Goal: Task Accomplishment & Management: Use online tool/utility

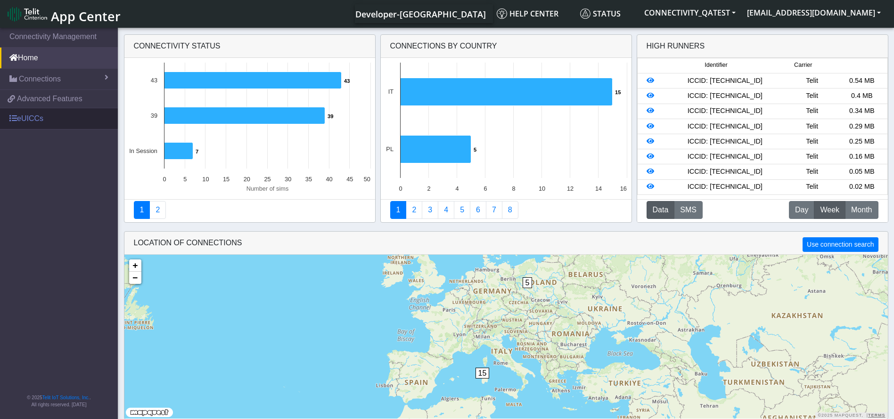
click at [20, 122] on link "eUICCs" at bounding box center [59, 118] width 118 height 21
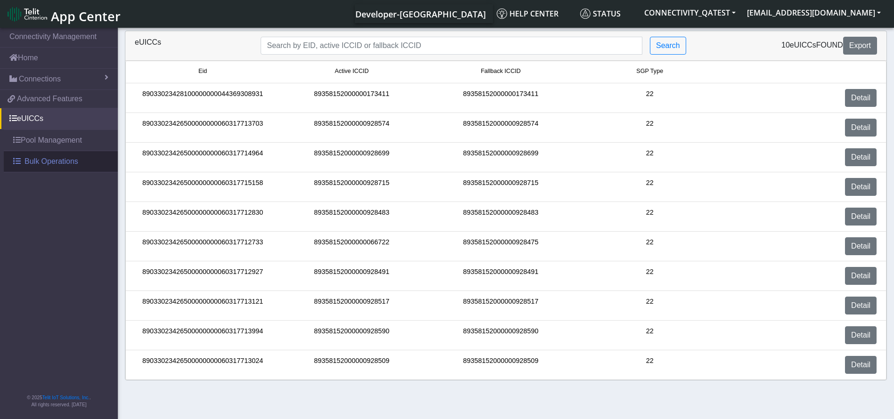
click at [42, 164] on span "Bulk Operations" at bounding box center [52, 161] width 54 height 11
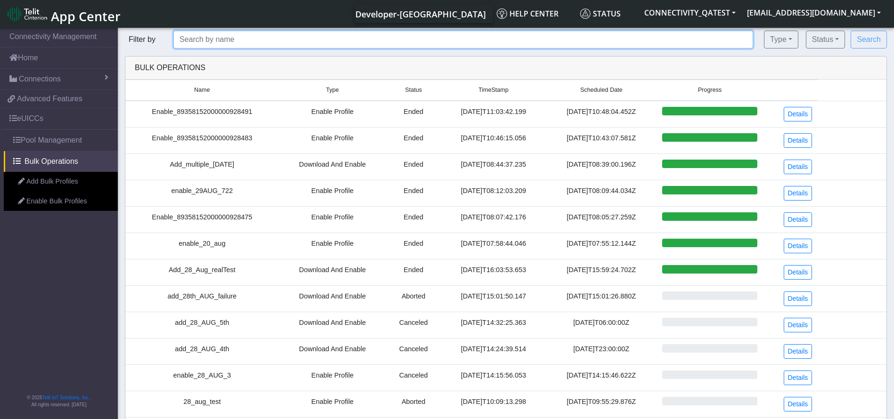
click at [446, 42] on input "text" at bounding box center [463, 40] width 580 height 18
paste input "89033023426500000000060317713024"
click at [851, 31] on button "Search" at bounding box center [869, 40] width 36 height 18
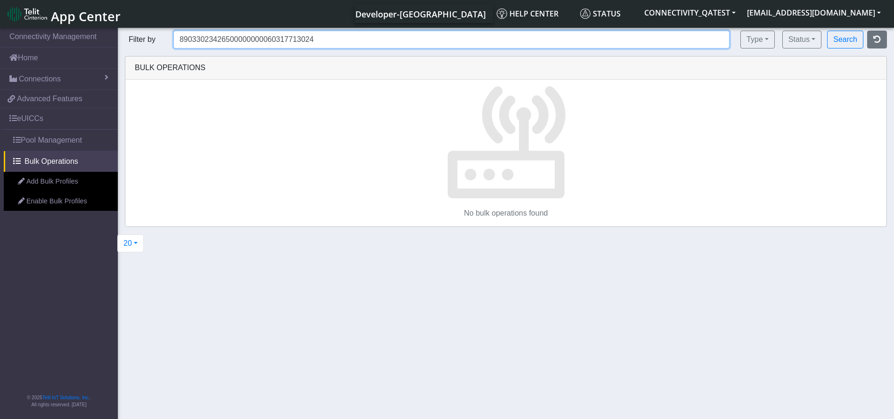
click at [827, 31] on button "Search" at bounding box center [845, 40] width 36 height 18
type input "8"
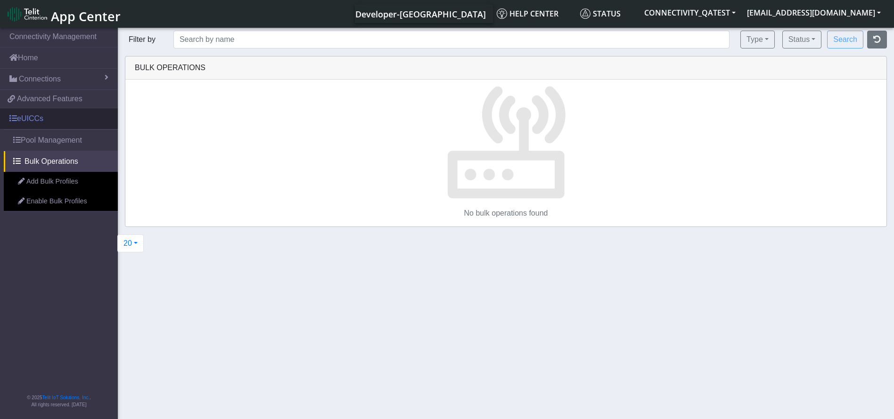
click at [64, 115] on link "eUICCs" at bounding box center [59, 118] width 118 height 21
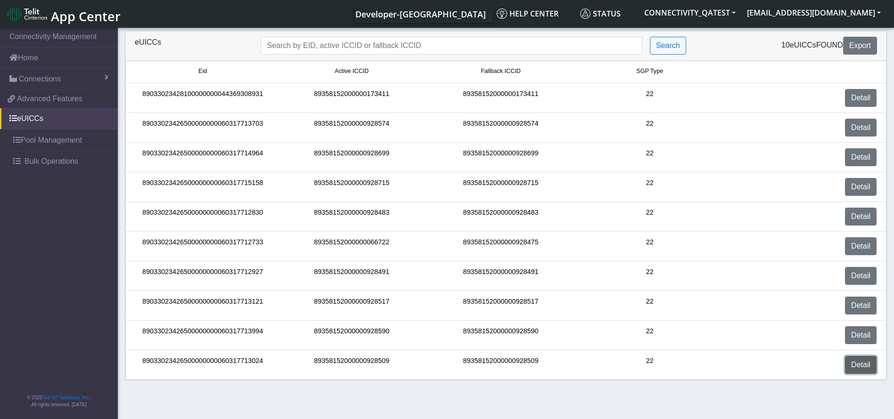
click at [864, 368] on link "Detail" at bounding box center [861, 365] width 32 height 18
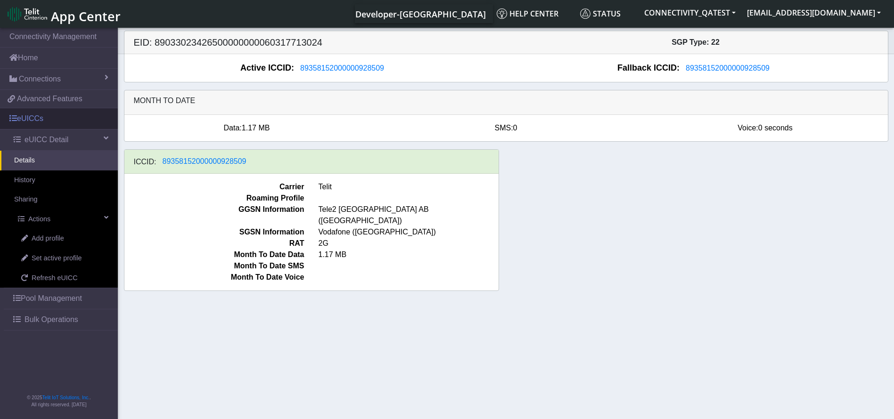
click at [42, 111] on link "eUICCs" at bounding box center [59, 118] width 118 height 21
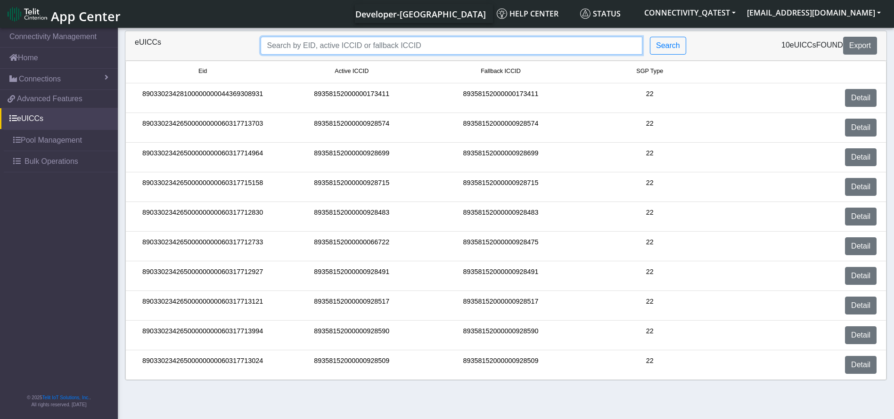
click at [375, 45] on input "Search..." at bounding box center [452, 46] width 382 height 18
paste input "89033023426500000000060317712830"
type input "89033023426500000000060317712830"
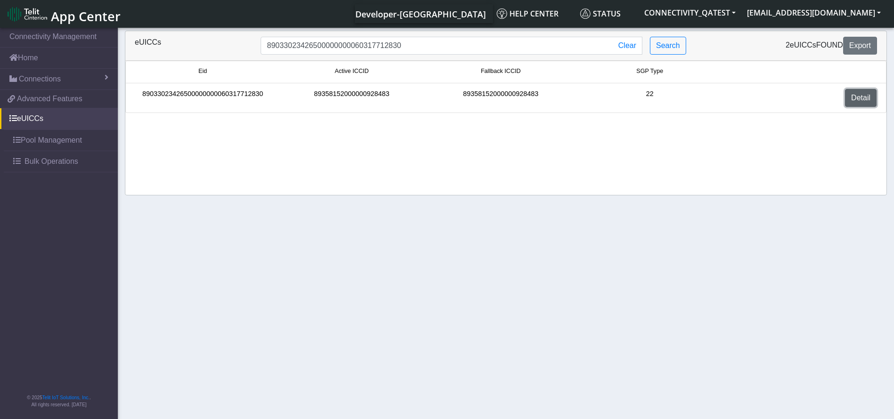
click at [849, 99] on link "Detail" at bounding box center [861, 98] width 32 height 18
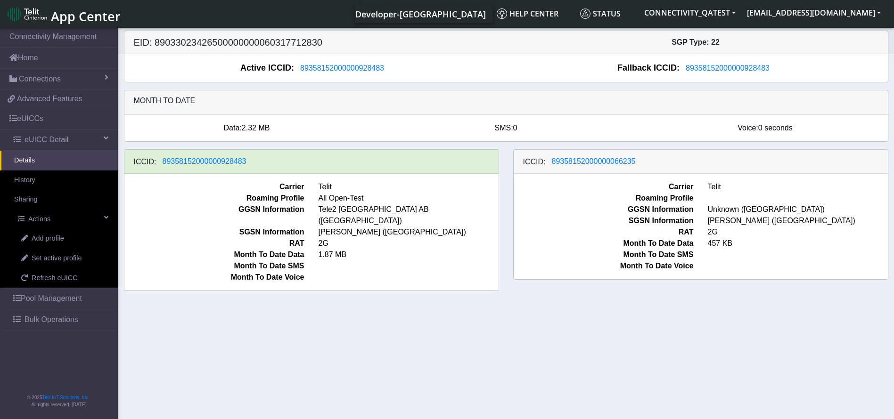
click at [294, 44] on h5 "EID: 89033023426500000000060317712830" at bounding box center [316, 42] width 379 height 11
copy h5 "89033023426500000000060317712830"
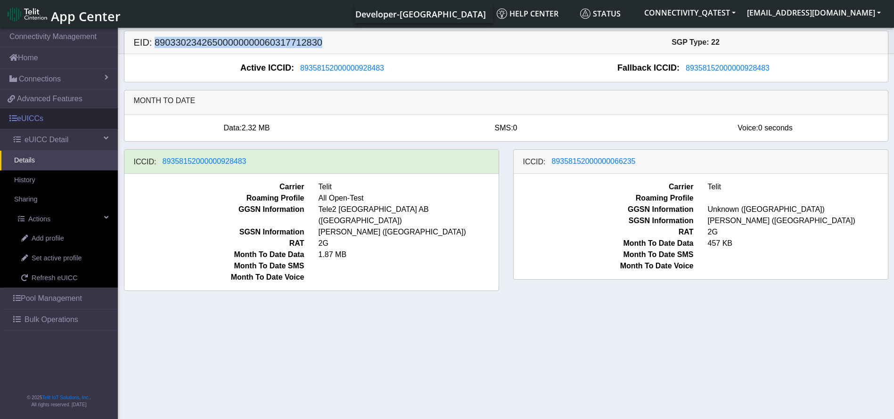
click at [66, 117] on link "eUICCs" at bounding box center [59, 118] width 118 height 21
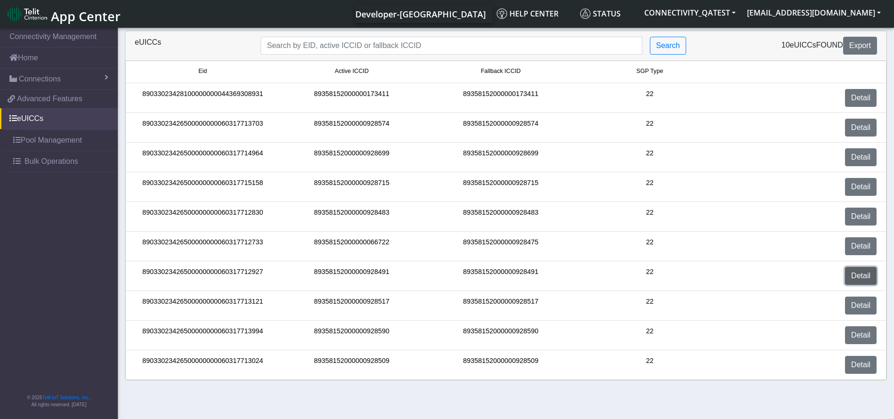
click at [858, 274] on link "Detail" at bounding box center [861, 276] width 32 height 18
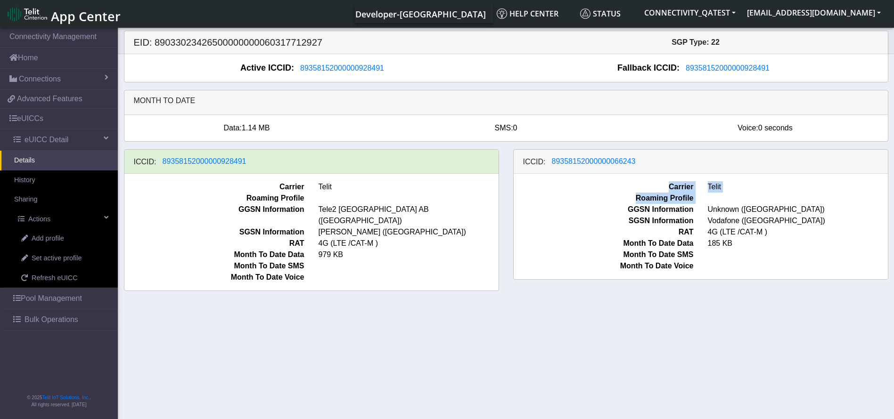
drag, startPoint x: 652, startPoint y: 162, endPoint x: 560, endPoint y: 210, distance: 103.5
click at [560, 210] on div "ICCID: 89358152000000066243 Carrier Telit Roaming Profile GGSN Information Unkn…" at bounding box center [700, 214] width 375 height 131
click at [586, 162] on span "89358152000000066243" at bounding box center [594, 161] width 84 height 8
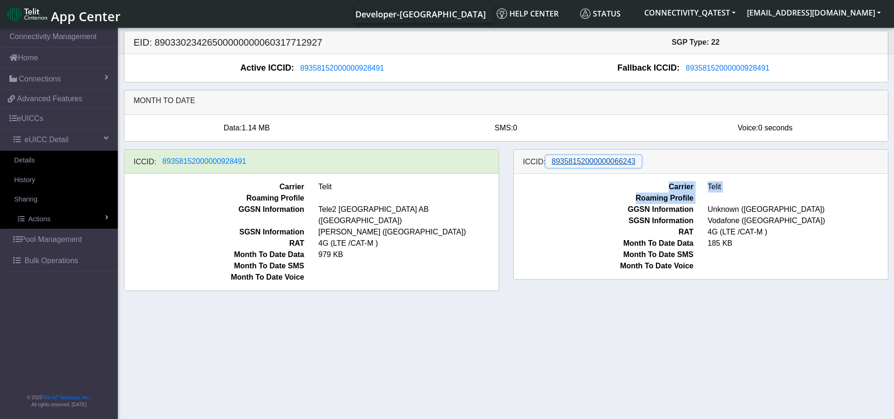
click at [606, 164] on span "89358152000000066243" at bounding box center [594, 161] width 84 height 8
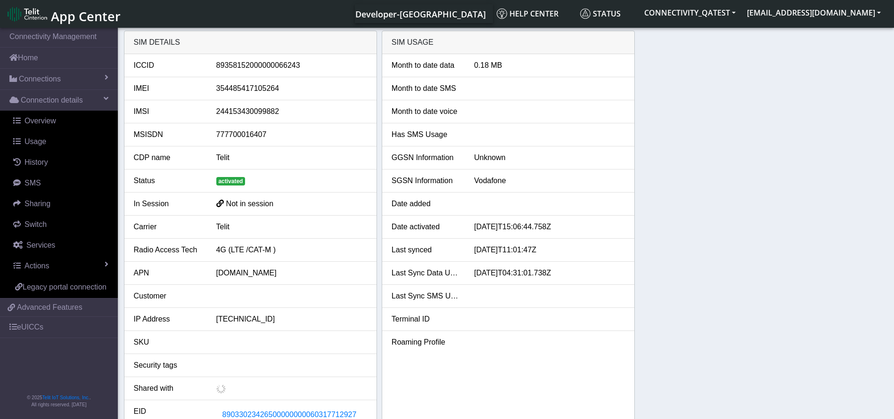
click at [266, 63] on div "89358152000000066243" at bounding box center [291, 65] width 165 height 11
copy div "89358152000000066243"
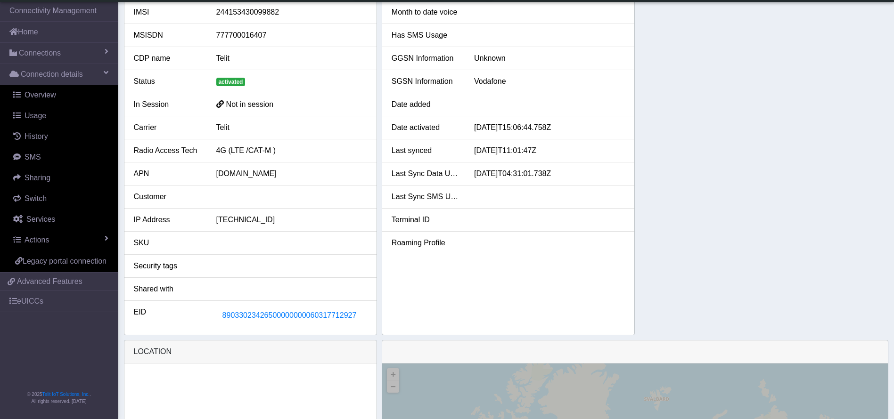
scroll to position [141, 0]
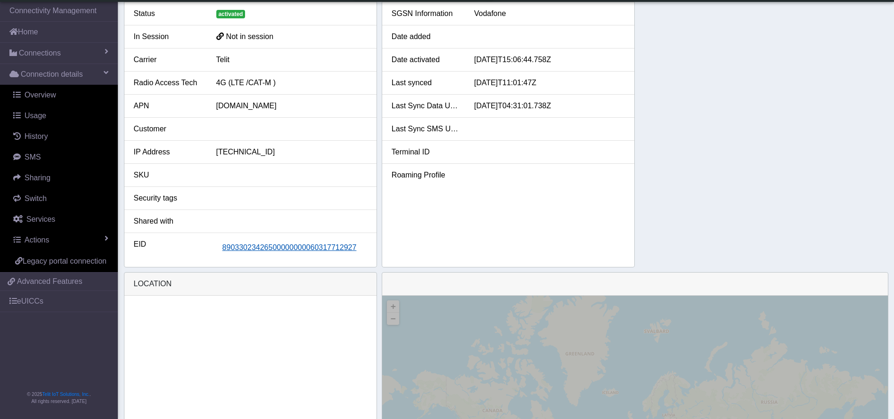
click at [324, 250] on span "89033023426500000000060317712927" at bounding box center [289, 248] width 134 height 8
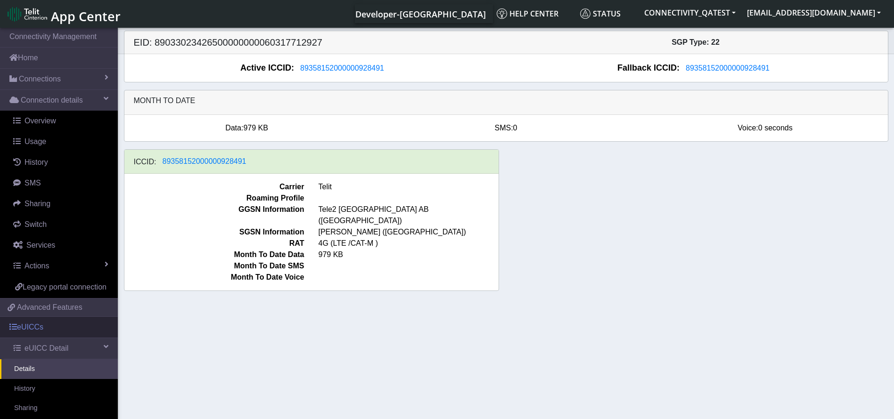
click at [66, 334] on link "eUICCs" at bounding box center [59, 327] width 118 height 21
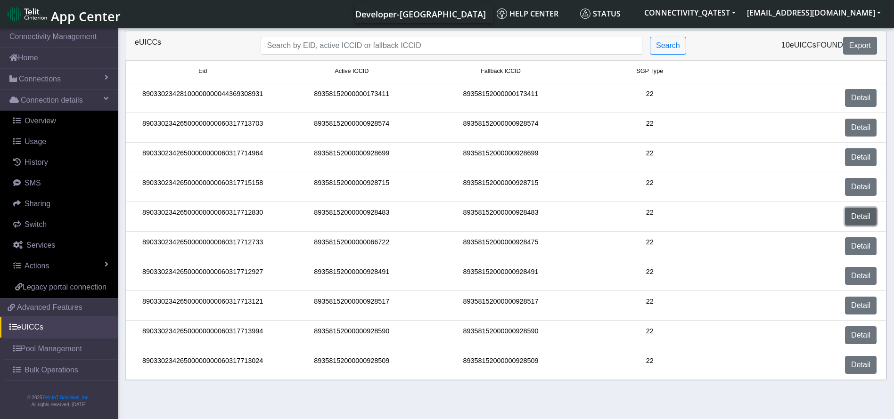
click at [852, 212] on link "Detail" at bounding box center [861, 217] width 32 height 18
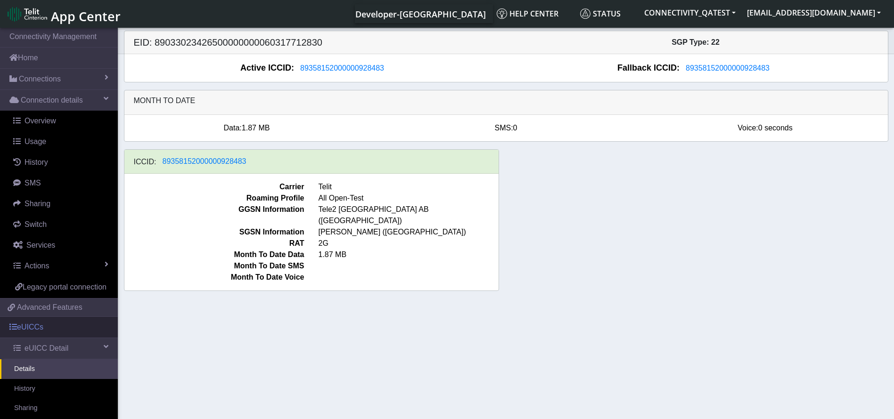
click at [37, 336] on link "eUICCs" at bounding box center [59, 327] width 118 height 21
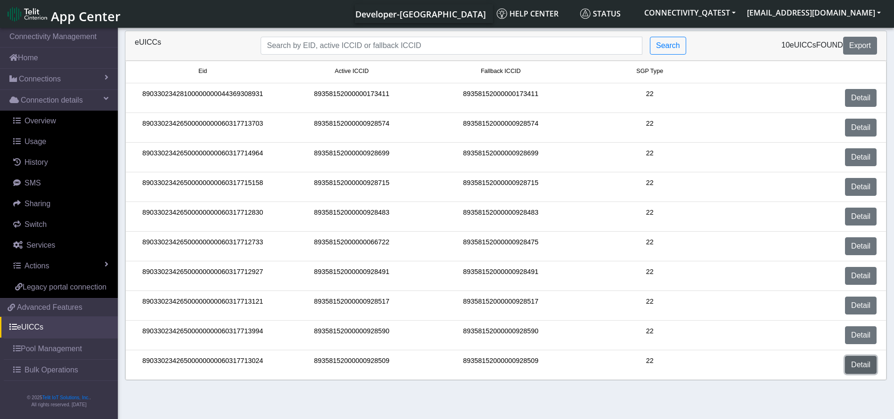
click at [856, 370] on link "Detail" at bounding box center [861, 365] width 32 height 18
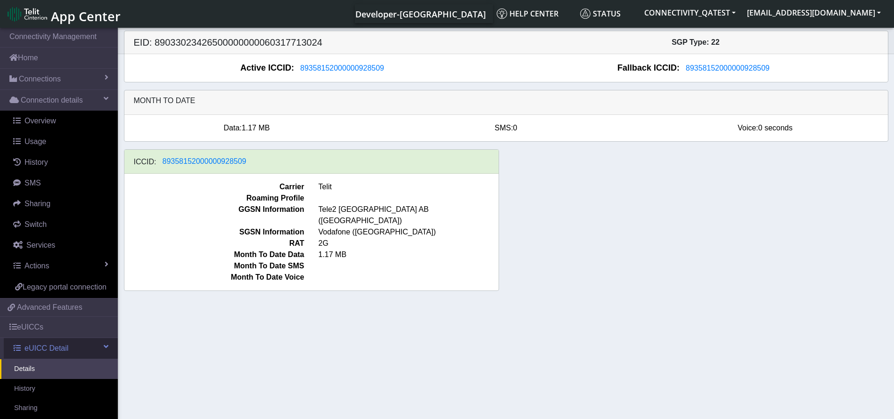
scroll to position [141, 0]
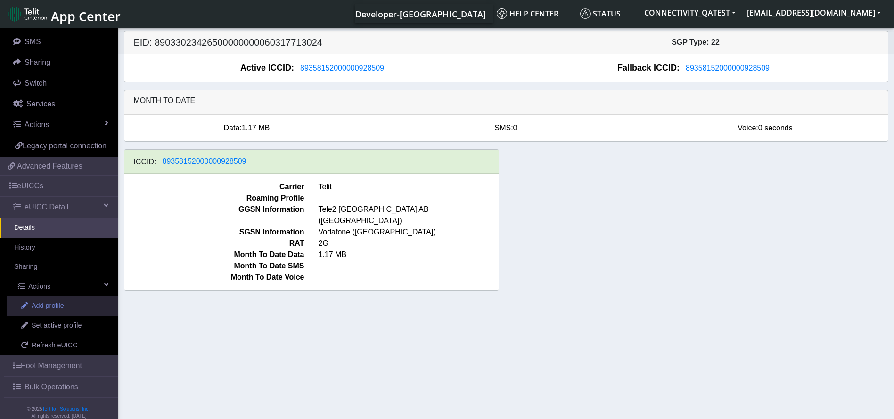
click at [55, 311] on span "Add profile" at bounding box center [48, 306] width 33 height 10
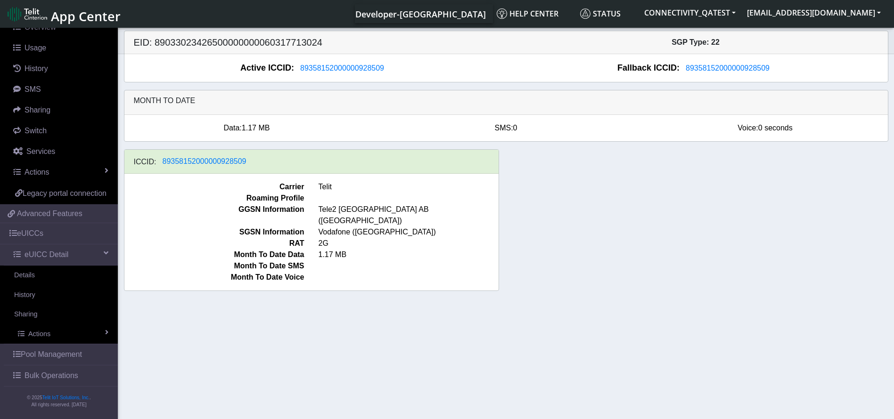
scroll to position [105, 0]
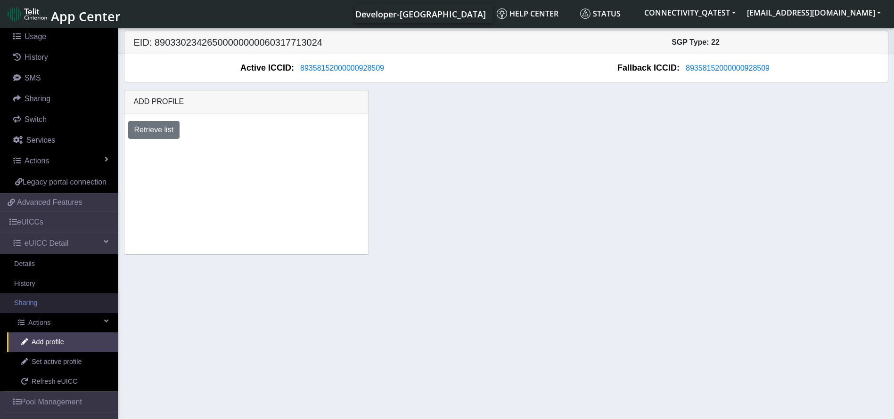
scroll to position [164, 0]
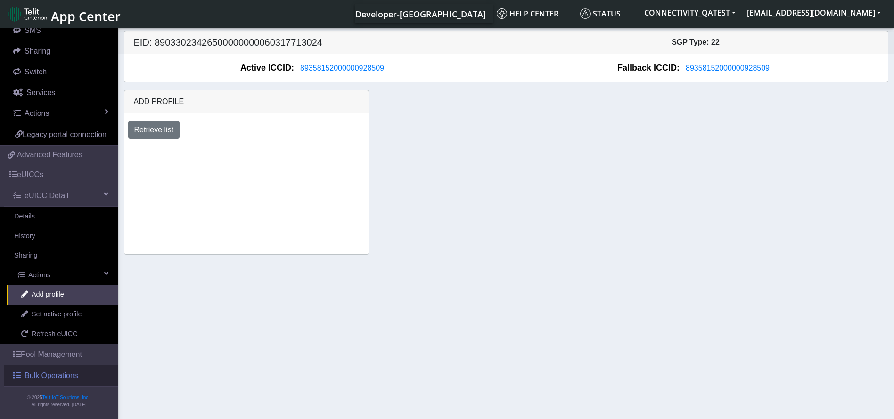
click at [44, 382] on link "Bulk Operations" at bounding box center [61, 376] width 114 height 21
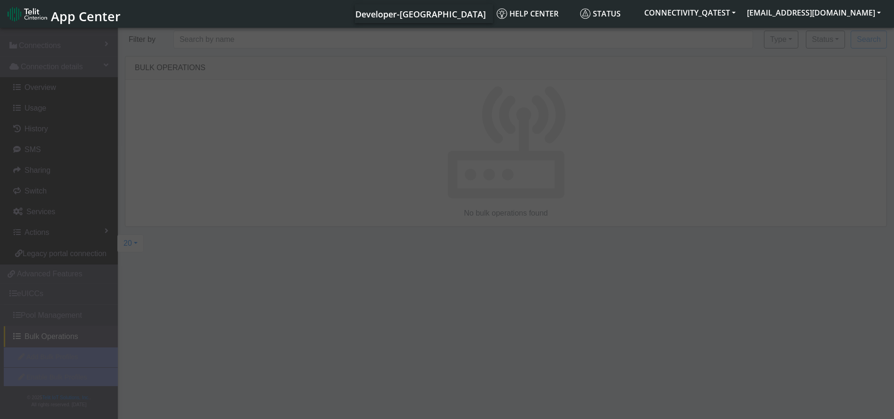
scroll to position [45, 0]
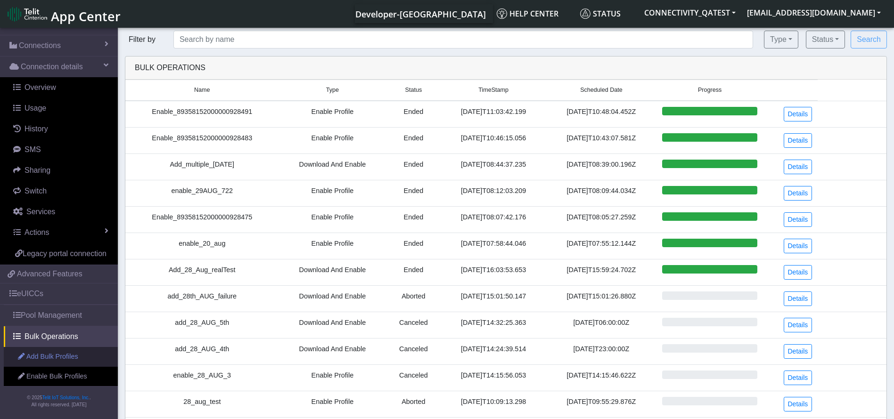
click at [64, 352] on link "Add Bulk Profiles" at bounding box center [61, 357] width 114 height 20
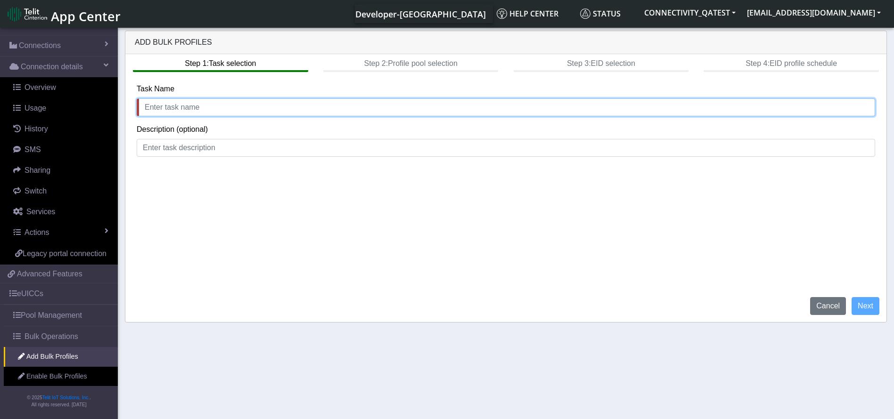
click at [275, 109] on input "text" at bounding box center [506, 107] width 738 height 18
drag, startPoint x: 255, startPoint y: 108, endPoint x: 31, endPoint y: 121, distance: 225.1
click at [31, 121] on section "Connectivity Management Home Connections List Map Connection details Overview U…" at bounding box center [447, 224] width 894 height 397
type input "Add profile Validation 0109"
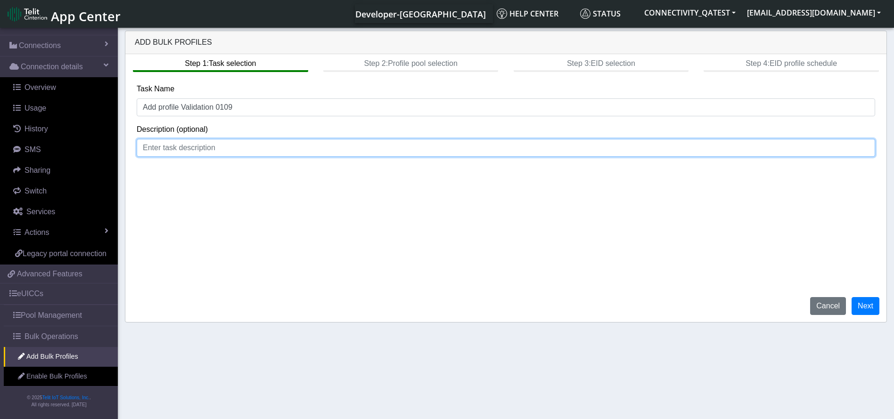
click at [183, 153] on input at bounding box center [506, 148] width 738 height 18
paste input "Add profile Validation 0109"
type input "Add profile Validation 0109"
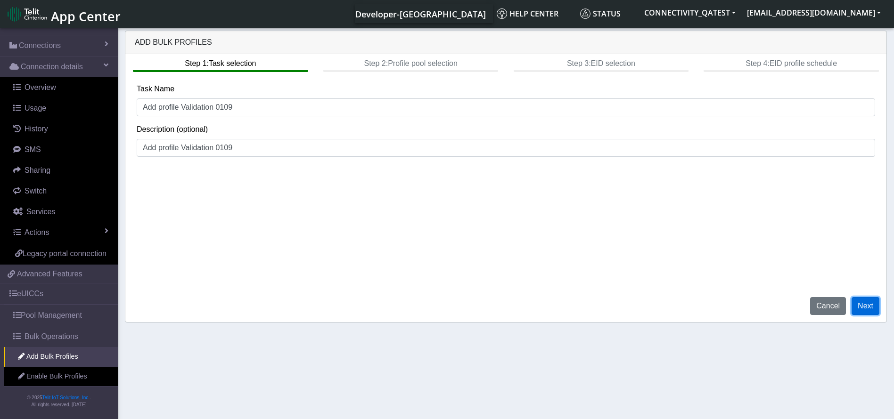
click at [867, 313] on button "Next" at bounding box center [865, 306] width 28 height 18
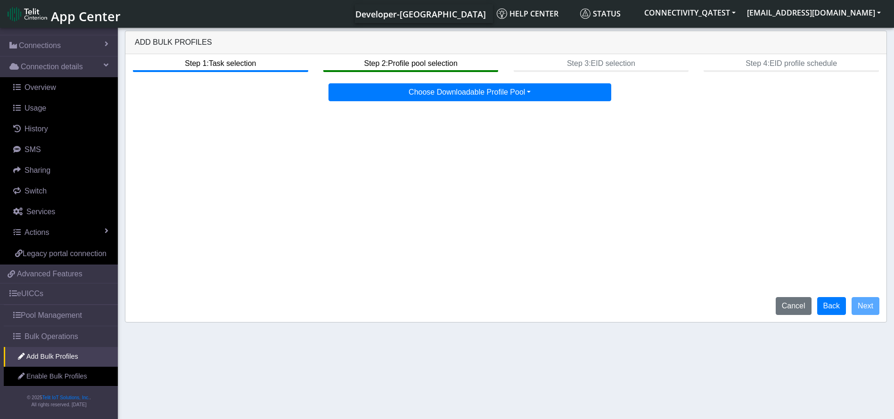
drag, startPoint x: 553, startPoint y: 107, endPoint x: 548, endPoint y: 97, distance: 11.4
click at [553, 106] on div "Step 1: Task selection Step 2: Profile pool selection Step 3: EID selection Ste…" at bounding box center [505, 188] width 761 height 268
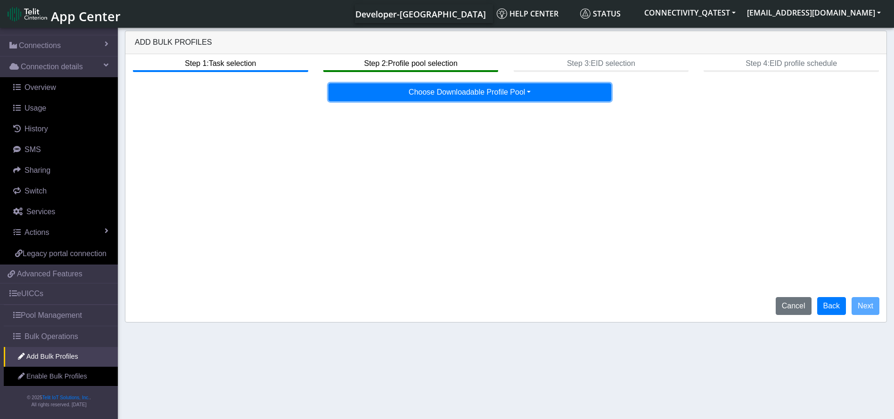
click at [548, 97] on button "Choose Downloadable Profile Pool" at bounding box center [469, 92] width 283 height 18
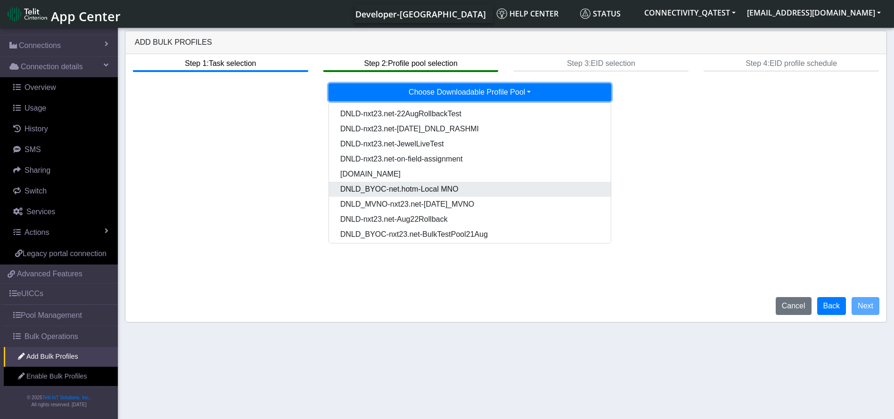
scroll to position [48, 0]
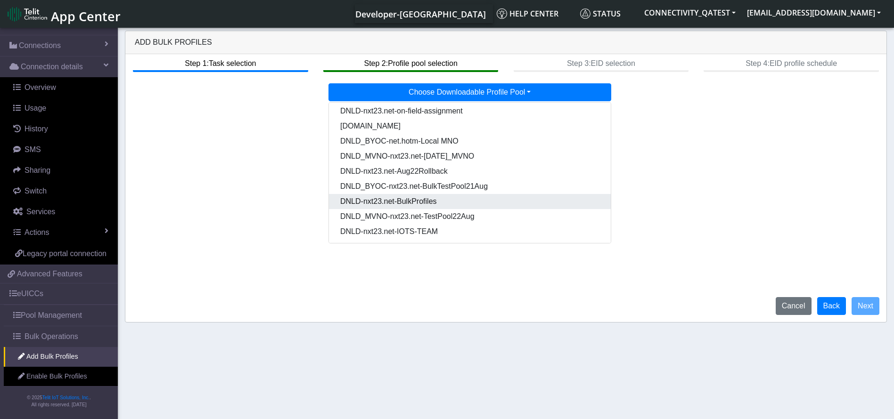
click at [481, 202] on Pooldd87b2e2-121e-4d00-ae8a-d075df8e0e86-dropdown "DNLD-nxt23.net-BulkProfiles" at bounding box center [470, 201] width 282 height 15
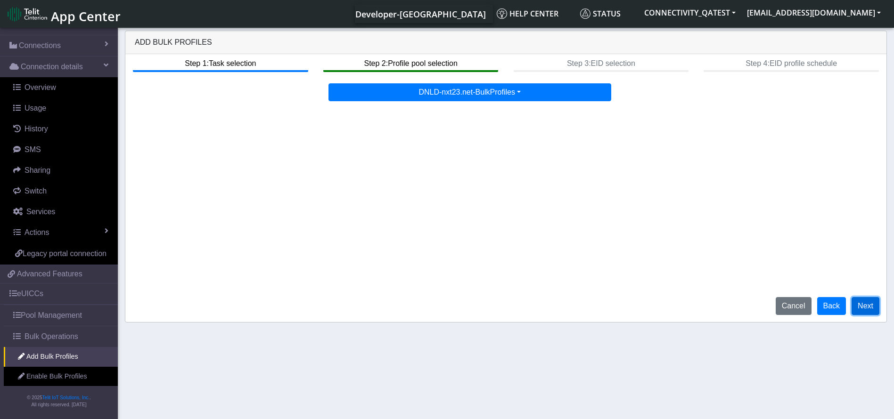
click at [858, 302] on button "Next" at bounding box center [865, 306] width 28 height 18
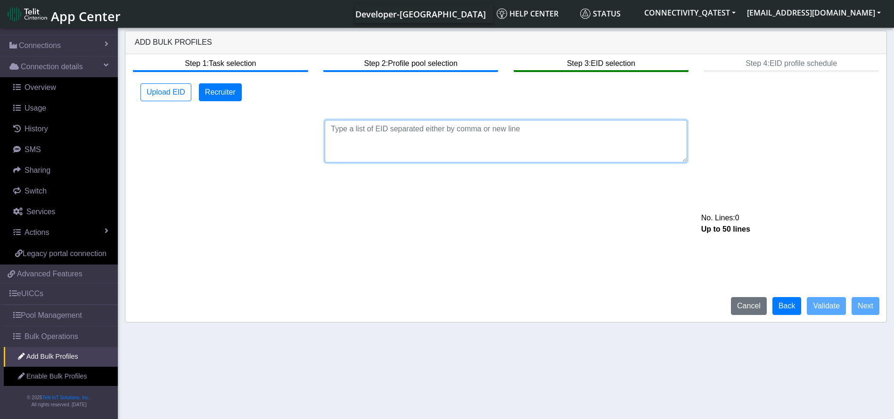
drag, startPoint x: 523, startPoint y: 145, endPoint x: 185, endPoint y: 95, distance: 341.1
click at [522, 145] on textarea at bounding box center [506, 141] width 362 height 42
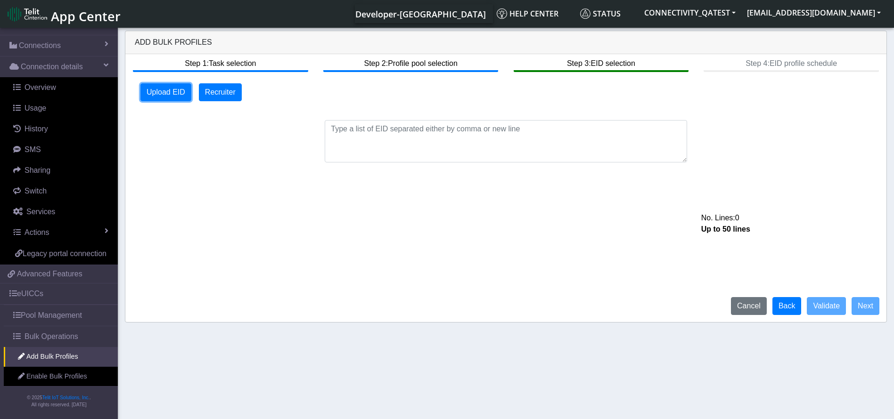
click at [170, 93] on button "Upload EID" at bounding box center [165, 92] width 51 height 18
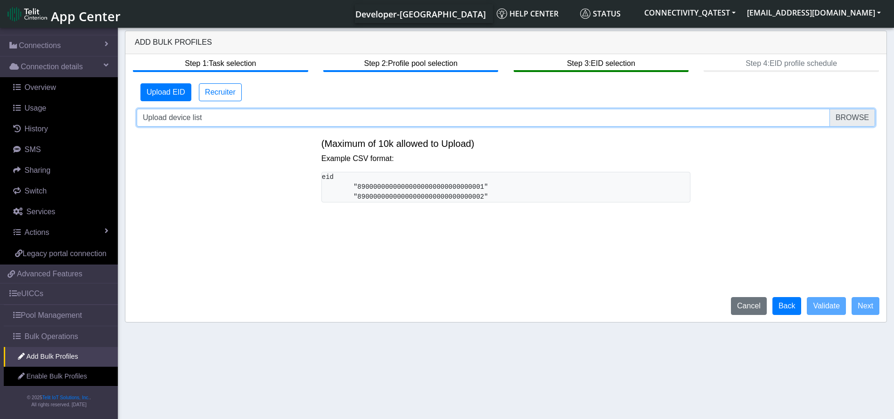
click at [294, 110] on input "Upload device list" at bounding box center [506, 118] width 738 height 18
click at [367, 118] on input "Upload device list" at bounding box center [506, 118] width 738 height 18
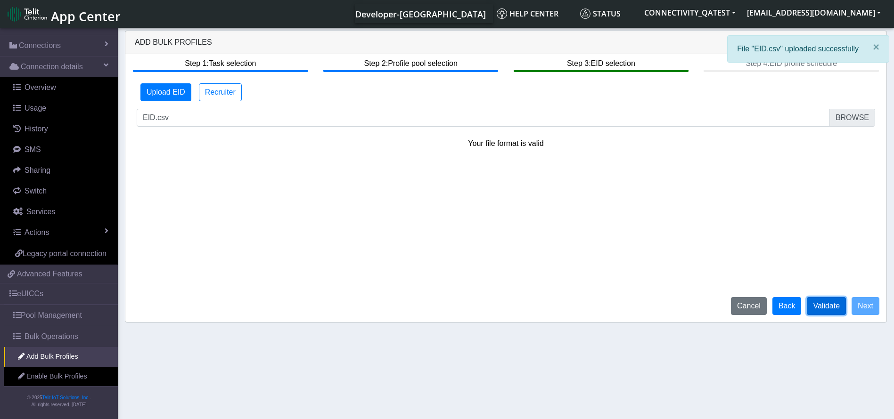
click at [826, 303] on button "Validate" at bounding box center [826, 306] width 39 height 18
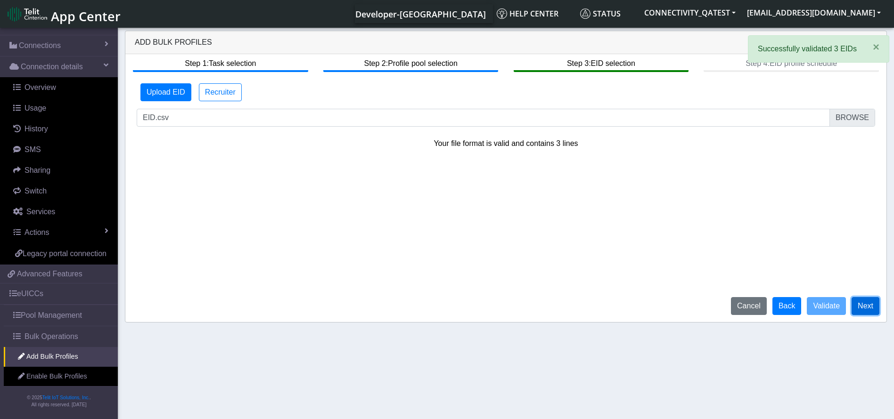
click at [872, 310] on button "Next" at bounding box center [865, 306] width 28 height 18
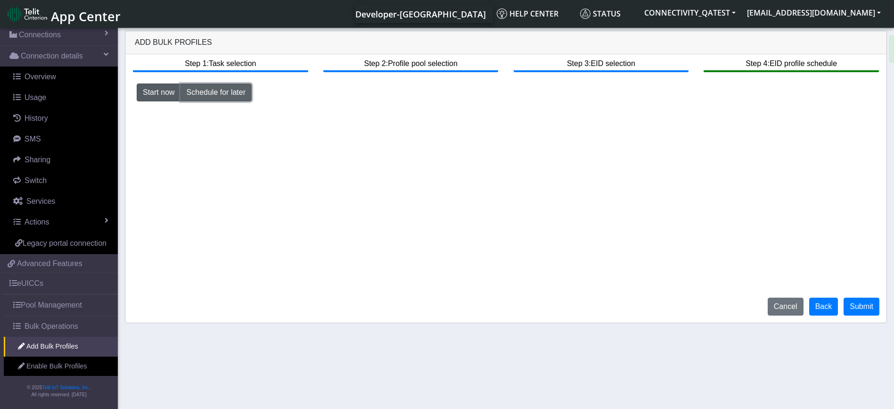
click at [221, 94] on button "Schedule for later" at bounding box center [215, 92] width 71 height 18
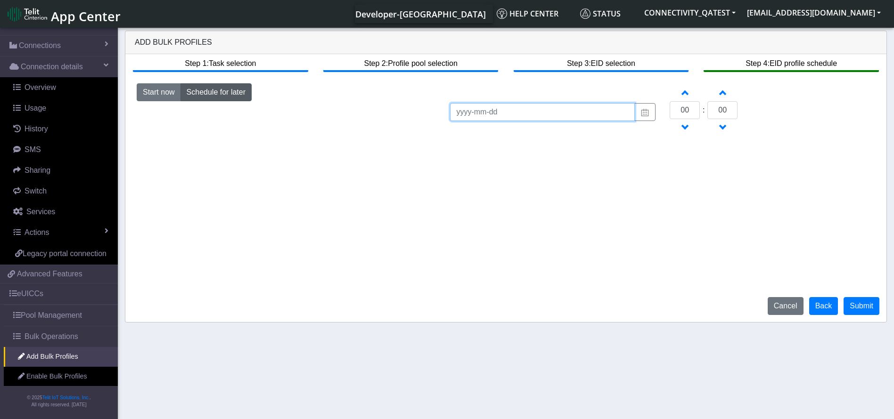
click at [622, 111] on input at bounding box center [542, 112] width 185 height 18
click at [650, 112] on button "button" at bounding box center [644, 112] width 21 height 18
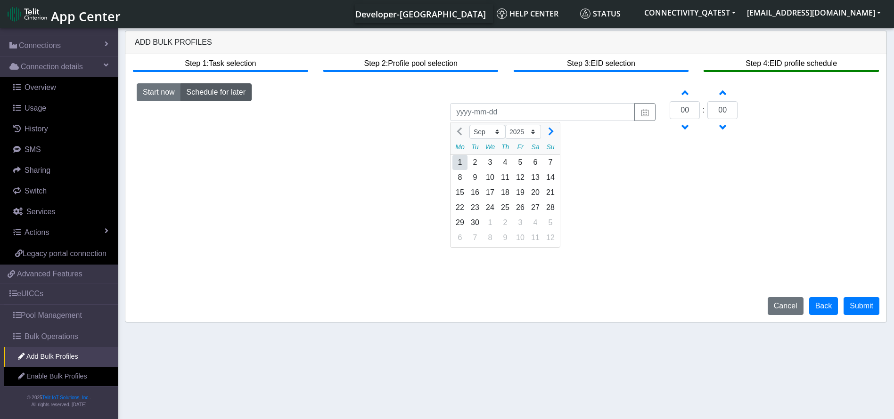
click at [464, 159] on div "1" at bounding box center [459, 162] width 15 height 15
type input "2025-09-01"
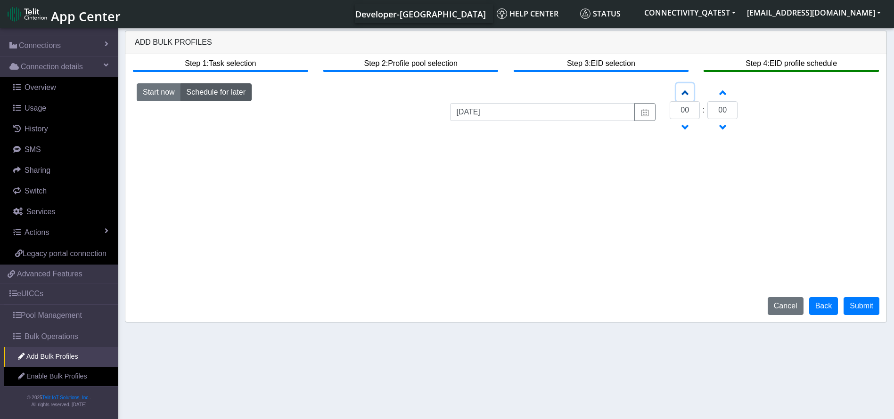
click at [693, 90] on button "Increment hours" at bounding box center [684, 92] width 17 height 18
type input "01"
click at [145, 96] on button "Start now" at bounding box center [159, 92] width 44 height 18
click at [863, 308] on button "Submit" at bounding box center [861, 306] width 36 height 18
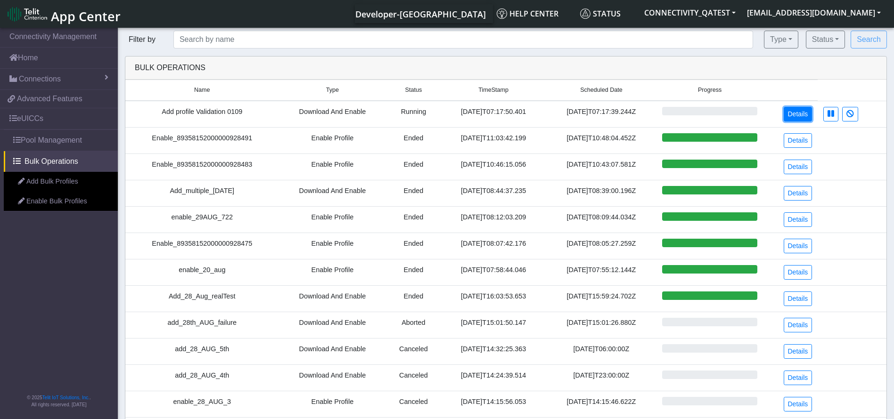
click at [802, 113] on link "Details" at bounding box center [798, 114] width 29 height 15
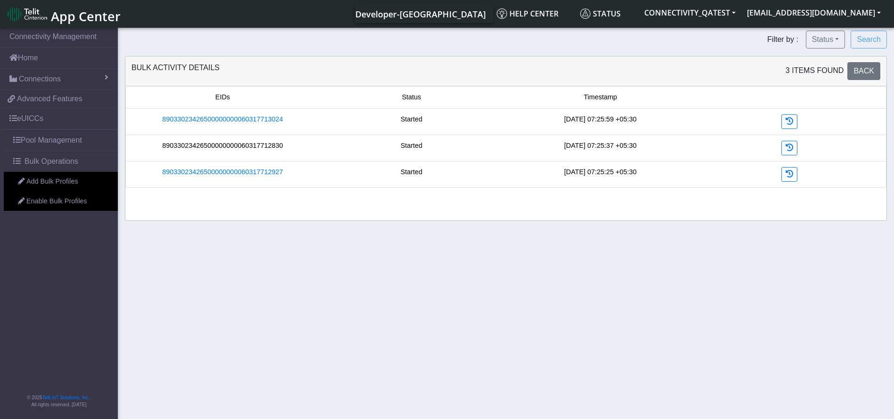
click at [267, 144] on link "89033023426500000000060317712830" at bounding box center [222, 146] width 121 height 10
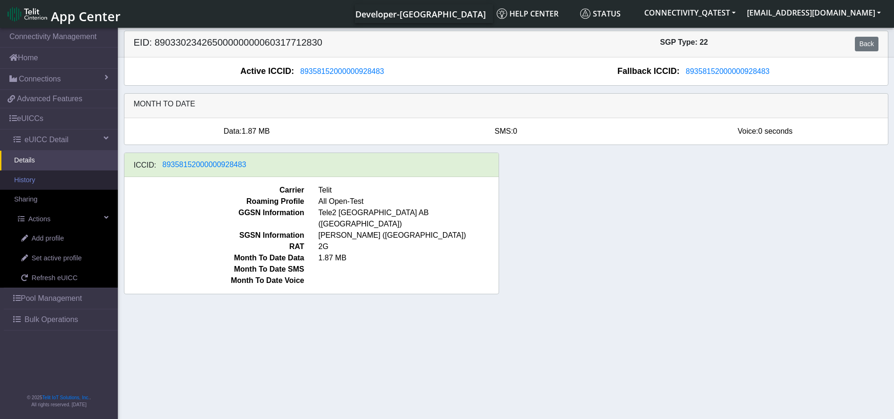
click at [45, 183] on link "History" at bounding box center [59, 181] width 118 height 20
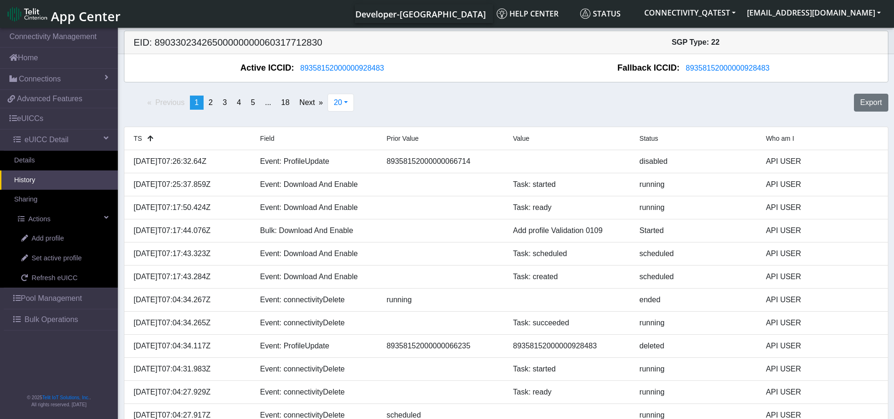
click at [56, 320] on span "Bulk Operations" at bounding box center [52, 319] width 54 height 11
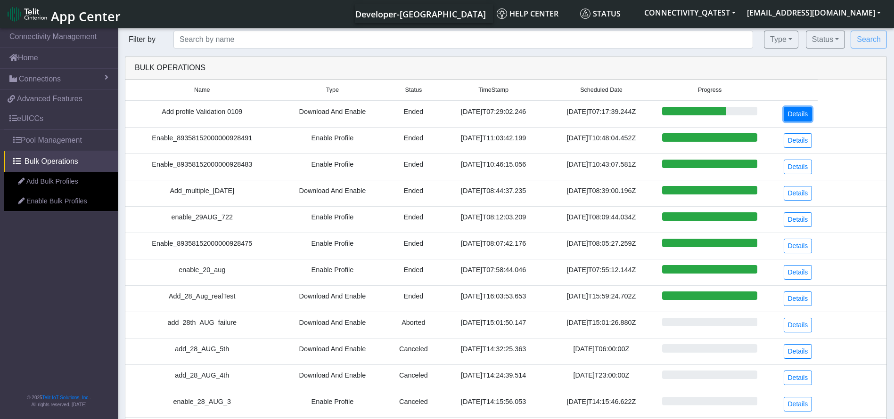
click at [794, 109] on link "Details" at bounding box center [798, 114] width 29 height 15
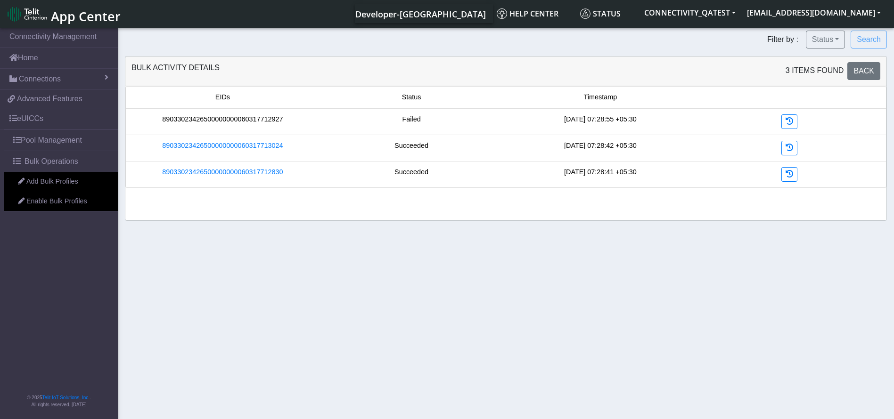
click at [255, 117] on link "89033023426500000000060317712927" at bounding box center [222, 120] width 121 height 10
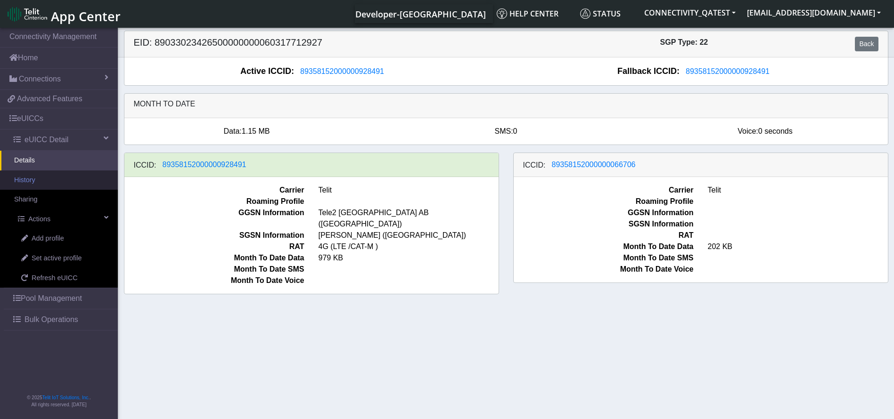
click at [37, 179] on link "History" at bounding box center [59, 181] width 118 height 20
